Goal: Check status: Check status

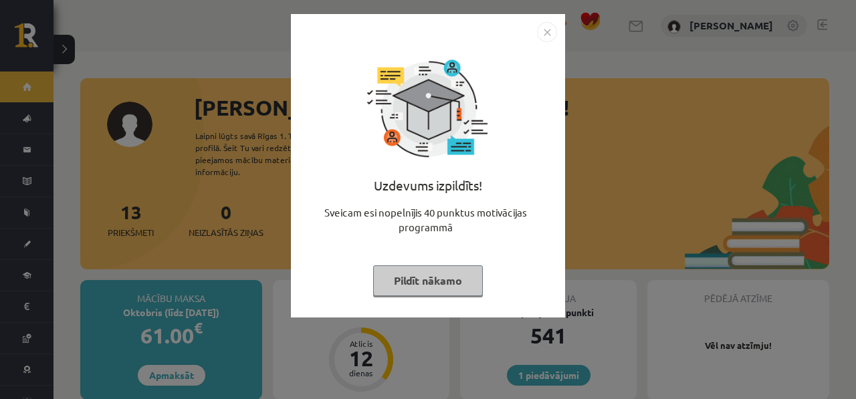
click at [541, 30] on img "Close" at bounding box center [547, 32] width 20 height 20
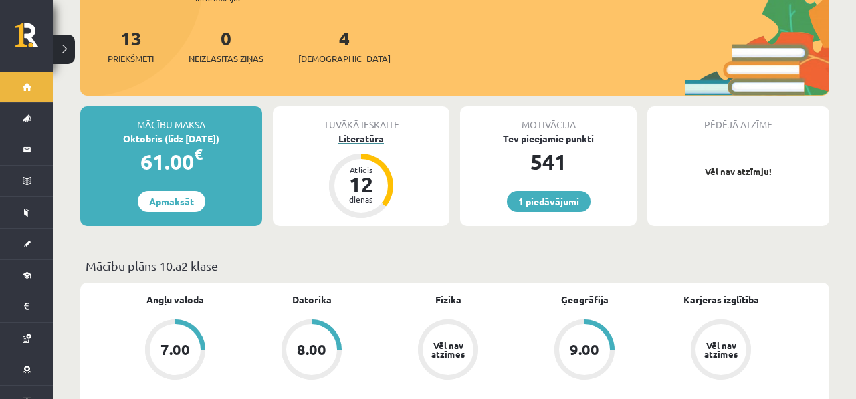
scroll to position [168, 0]
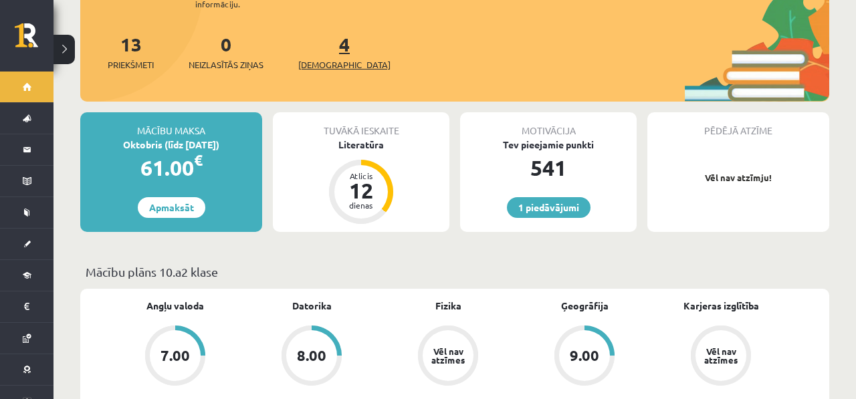
click at [337, 58] on span "[DEMOGRAPHIC_DATA]" at bounding box center [344, 64] width 92 height 13
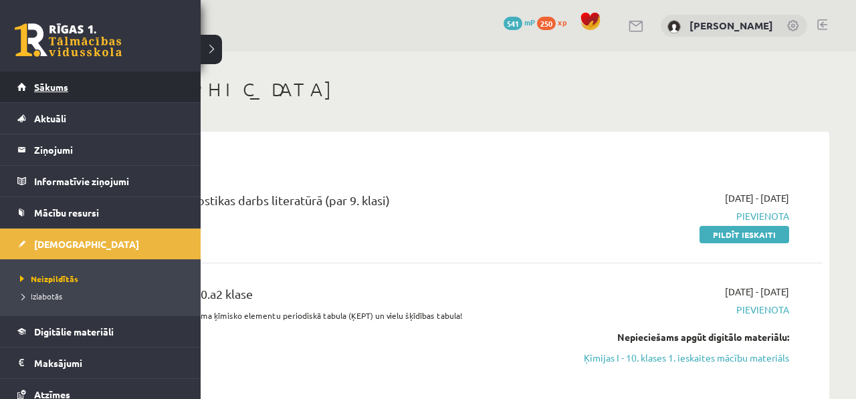
click at [29, 74] on link "Sākums" at bounding box center [100, 87] width 166 height 31
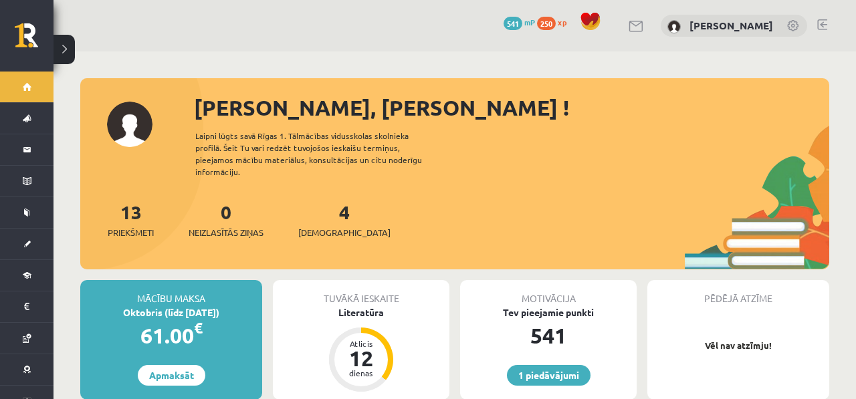
click at [338, 198] on div "4 Ieskaites" at bounding box center [344, 218] width 92 height 41
click at [521, 365] on link "1 piedāvājumi" at bounding box center [549, 375] width 84 height 21
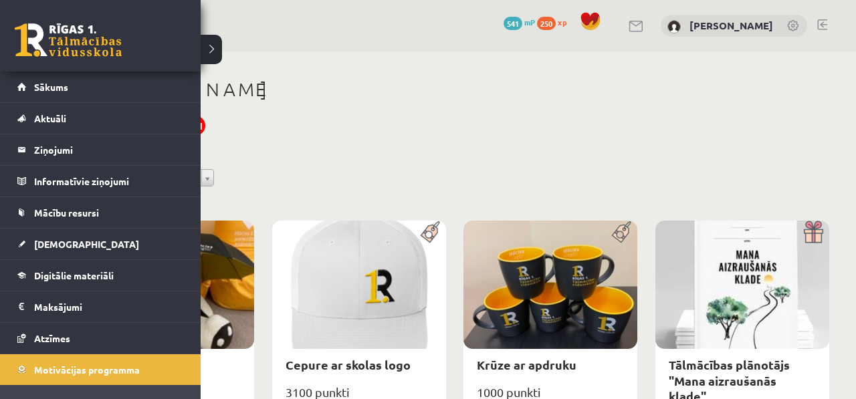
click at [68, 39] on link at bounding box center [68, 39] width 107 height 33
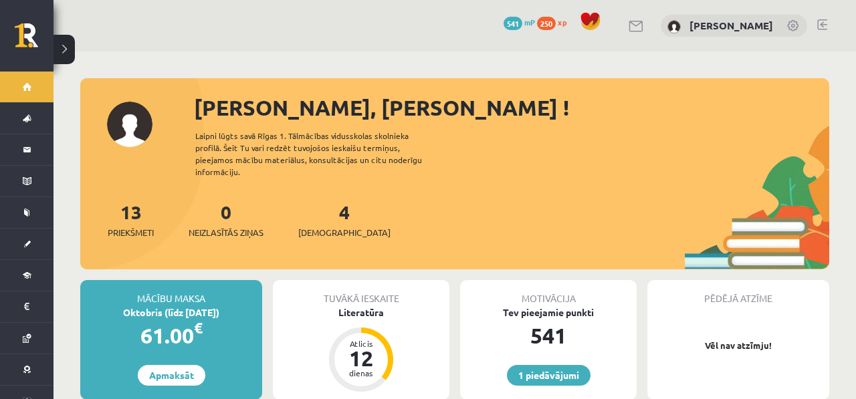
scroll to position [5, 0]
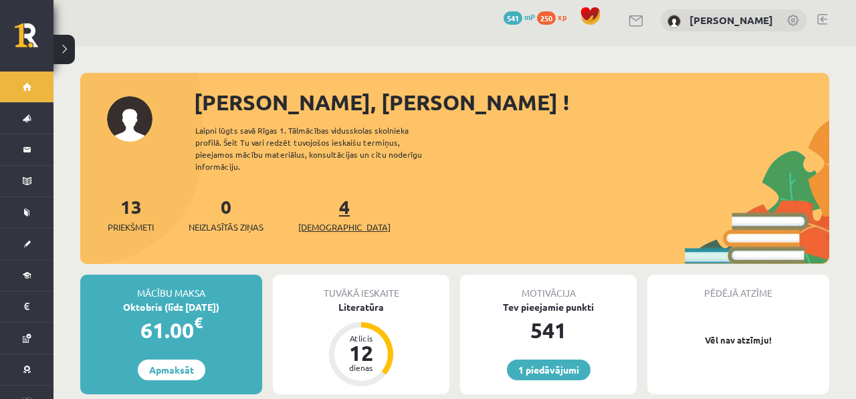
click at [325, 221] on span "[DEMOGRAPHIC_DATA]" at bounding box center [344, 227] width 92 height 13
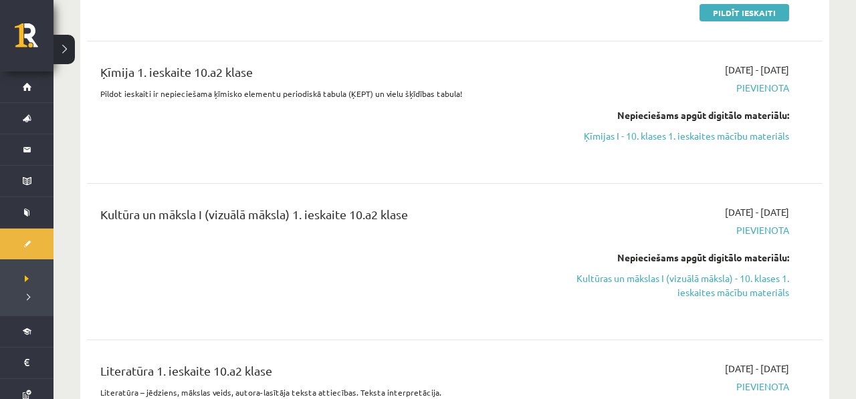
scroll to position [259, 0]
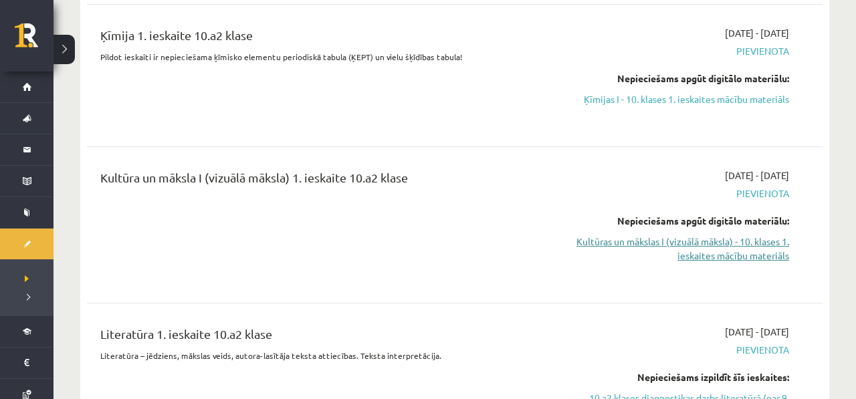
click at [717, 251] on link "Kultūras un mākslas I (vizuālā māksla) - 10. klases 1. ieskaites mācību materiā…" at bounding box center [681, 249] width 216 height 28
